Goal: Information Seeking & Learning: Learn about a topic

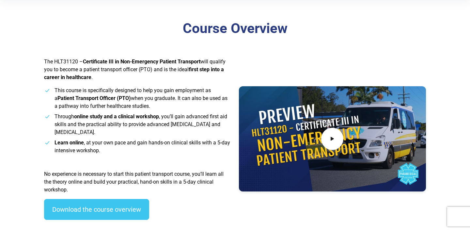
scroll to position [186, 0]
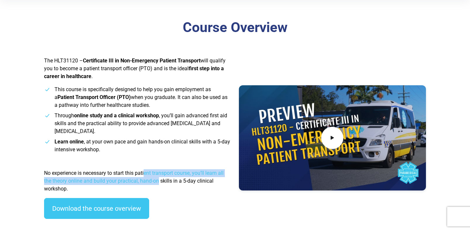
drag, startPoint x: 159, startPoint y: 184, endPoint x: 145, endPoint y: 169, distance: 20.3
click at [145, 169] on p "No experience is necessary to start this patient transport course, you’ll learn…" at bounding box center [137, 180] width 187 height 23
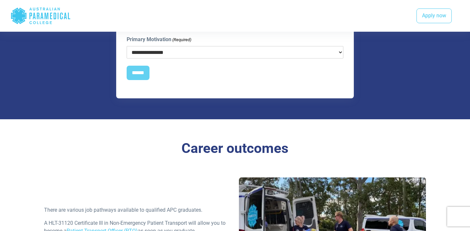
scroll to position [797, 0]
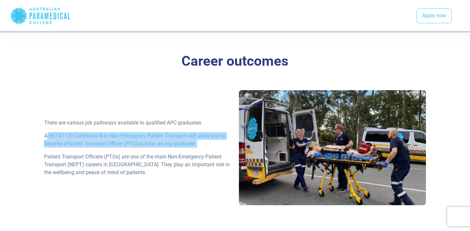
drag, startPoint x: 46, startPoint y: 132, endPoint x: 54, endPoint y: 152, distance: 21.5
click at [54, 152] on div "There are various job pathways available to qualified APC graduates. A HLT-3112…" at bounding box center [137, 150] width 195 height 63
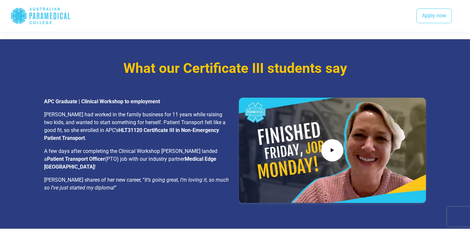
scroll to position [1008, 0]
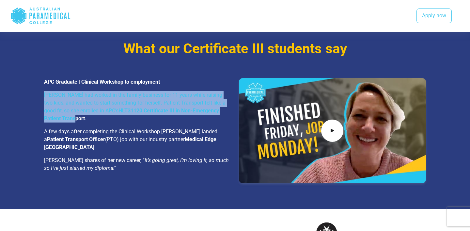
drag, startPoint x: 42, startPoint y: 96, endPoint x: 57, endPoint y: 115, distance: 24.0
click at [57, 115] on div "APC Graduate | Clinical Workshop to employment [PERSON_NAME] had worked in the …" at bounding box center [137, 127] width 195 height 99
click at [56, 101] on p "[PERSON_NAME] had worked in the family business for 11 years while raising two …" at bounding box center [137, 106] width 187 height 31
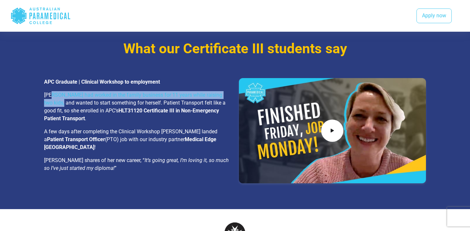
drag, startPoint x: 51, startPoint y: 96, endPoint x: 54, endPoint y: 100, distance: 4.0
click at [54, 100] on p "[PERSON_NAME] had worked in the family business for 11 years while raising two …" at bounding box center [137, 106] width 187 height 31
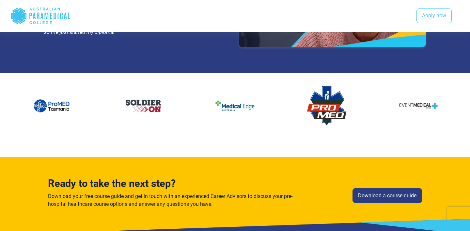
scroll to position [1146, 0]
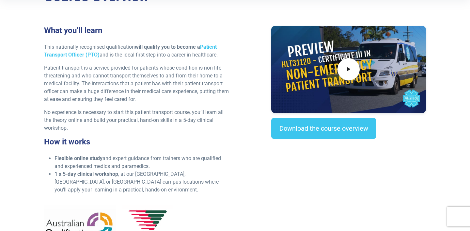
scroll to position [214, 0]
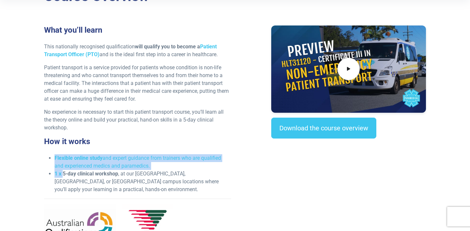
drag, startPoint x: 53, startPoint y: 157, endPoint x: 64, endPoint y: 170, distance: 17.3
click at [64, 170] on ul "Flexible online study and expert guidance from trainers who are qualified and e…" at bounding box center [137, 173] width 187 height 39
click at [64, 170] on li "1 x 5-day clinical workshop , at our NSW, VIC, or QLD campus locations where yo…" at bounding box center [142, 181] width 177 height 23
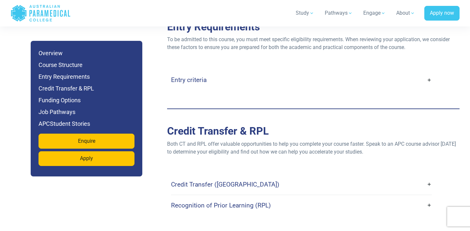
scroll to position [1627, 0]
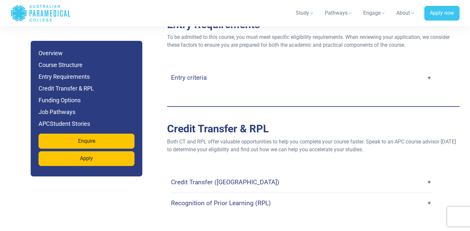
click at [273, 174] on link "Credit Transfer (CT)" at bounding box center [301, 181] width 261 height 15
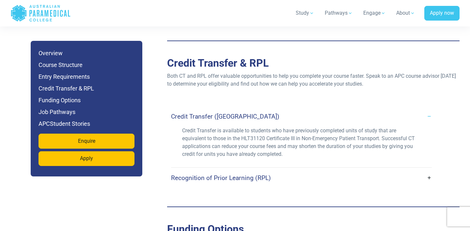
scroll to position [1700, 0]
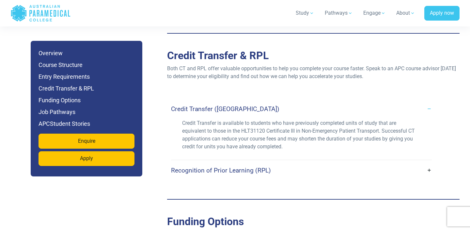
click at [275, 162] on link "Recognition of Prior Learning (RPL)" at bounding box center [301, 169] width 261 height 15
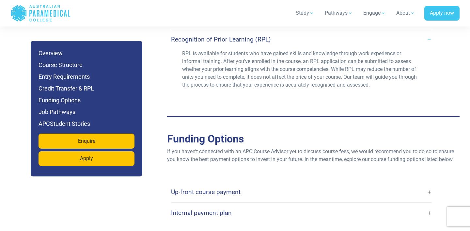
scroll to position [1832, 0]
click at [272, 167] on div "Up-front course payment Many students choose to pay for their course upfront as…" at bounding box center [313, 201] width 292 height 68
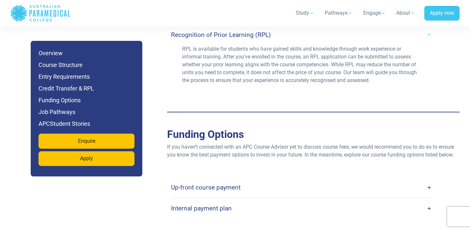
scroll to position [1837, 0]
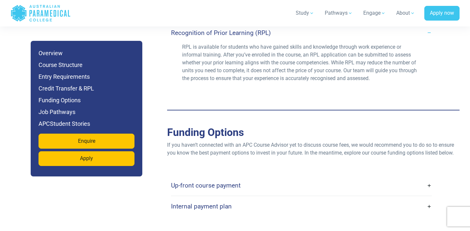
click at [264, 178] on link "Up-front course payment" at bounding box center [301, 185] width 261 height 15
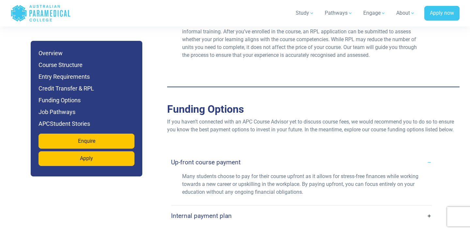
scroll to position [1864, 0]
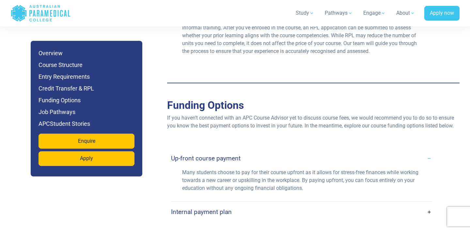
click at [252, 204] on link "Internal payment plan" at bounding box center [301, 211] width 261 height 15
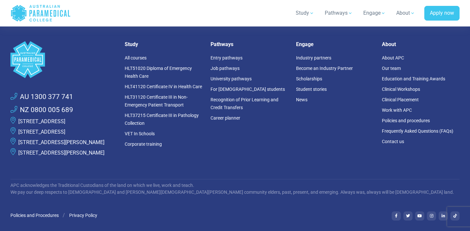
scroll to position [3987, 0]
